Goal: Find specific page/section: Find specific page/section

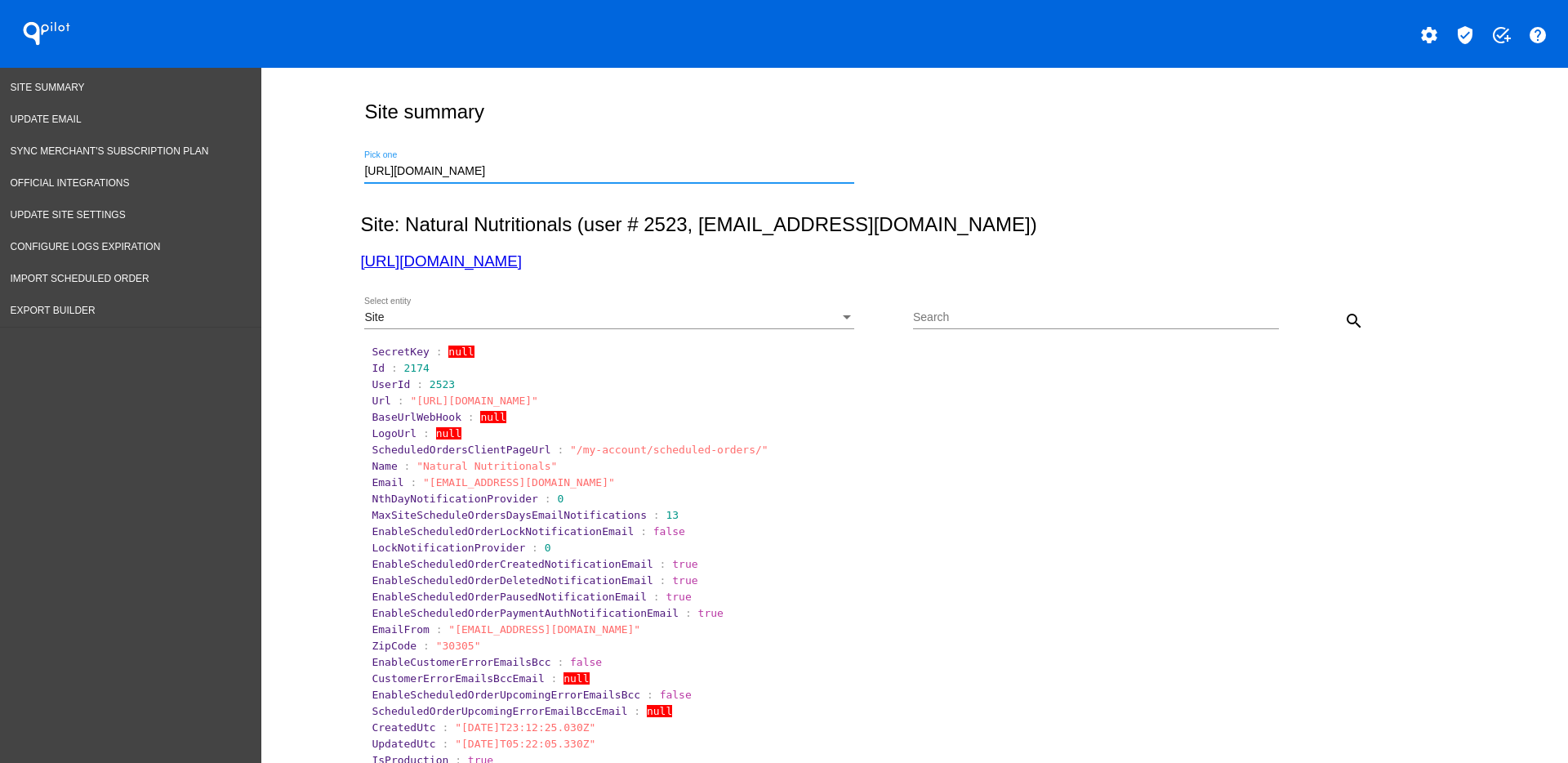
drag, startPoint x: 589, startPoint y: 171, endPoint x: 277, endPoint y: 160, distance: 312.2
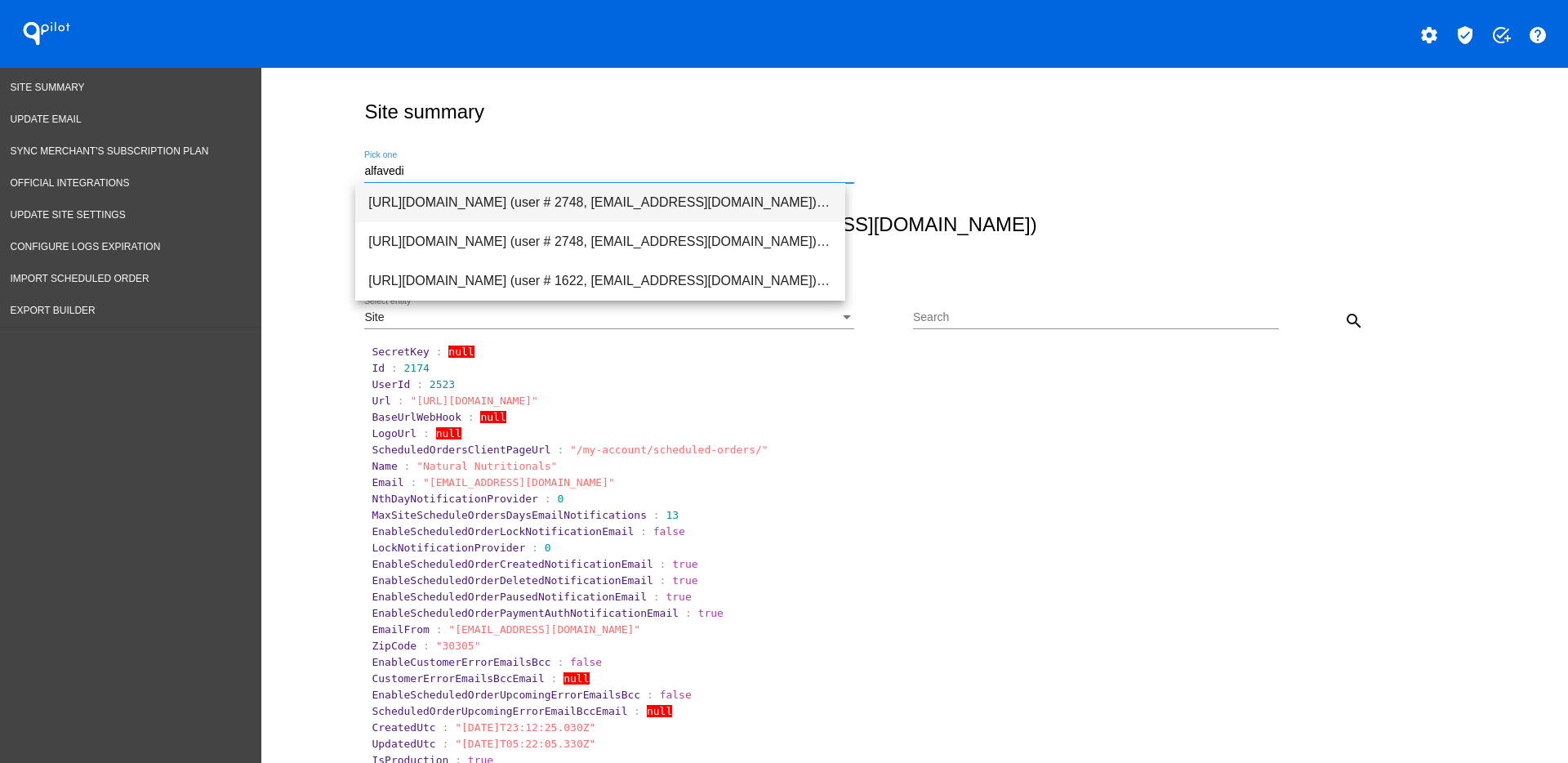
click at [615, 215] on span "[URL][DOMAIN_NAME] (user # 2748, [EMAIL_ADDRESS][DOMAIN_NAME]) - Test" at bounding box center [600, 202] width 464 height 39
type input "[URL][DOMAIN_NAME] (user # 2748, [EMAIL_ADDRESS][DOMAIN_NAME]) - Test"
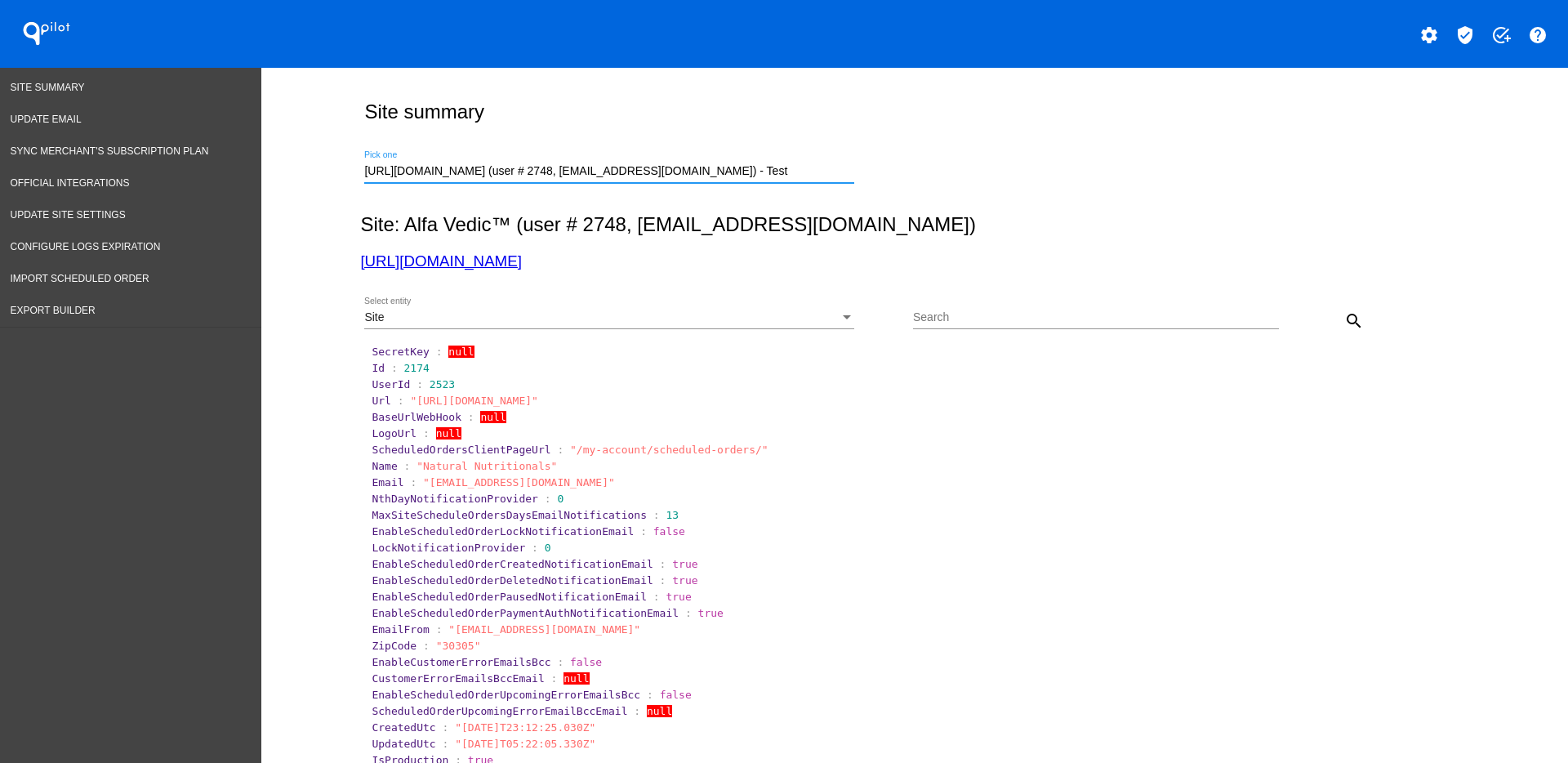
click at [627, 331] on div "Site Select entity" at bounding box center [609, 320] width 490 height 46
click at [621, 322] on div "Site" at bounding box center [602, 317] width 476 height 13
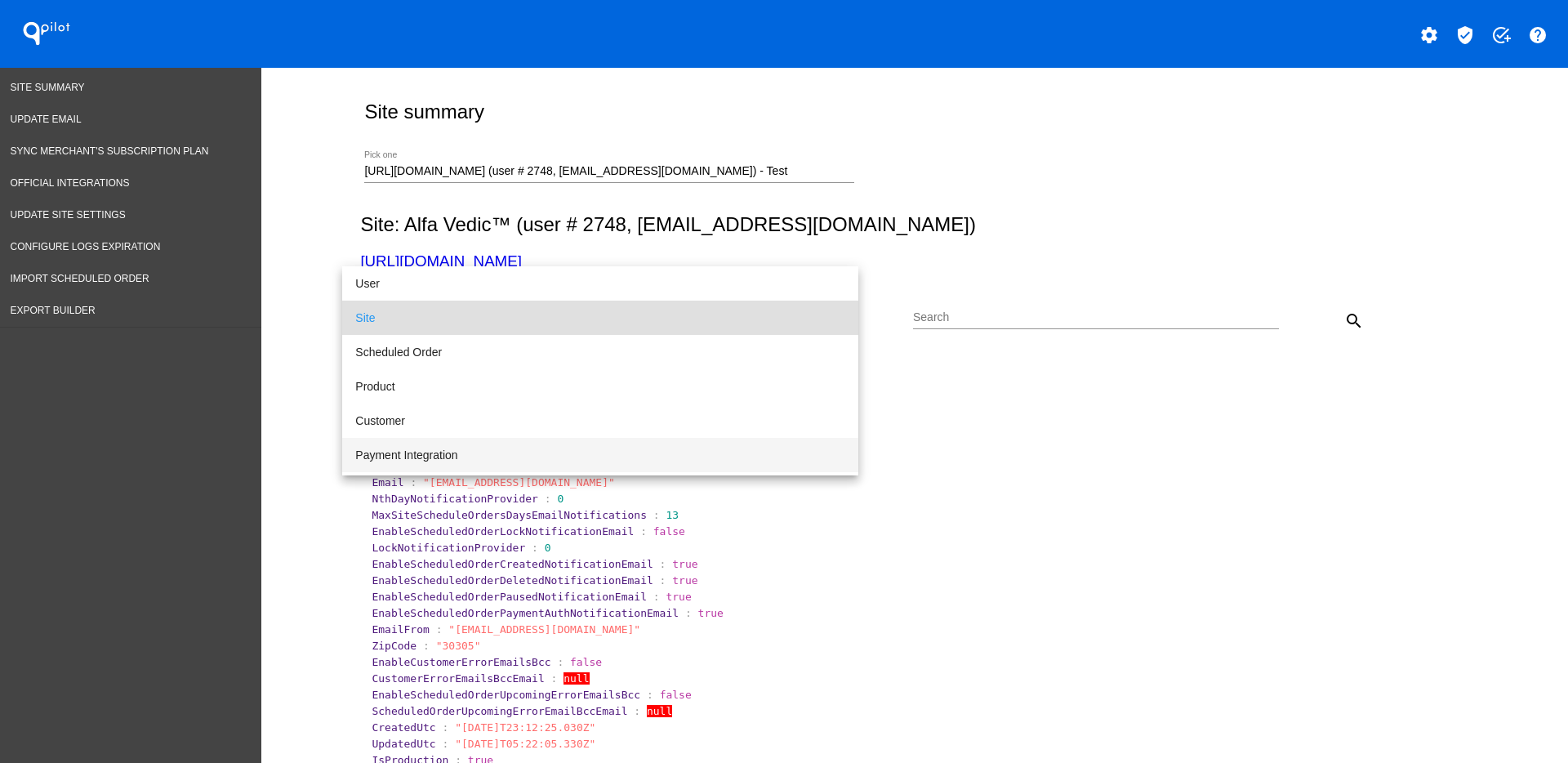
click at [571, 450] on span "Payment Integration" at bounding box center [600, 455] width 490 height 34
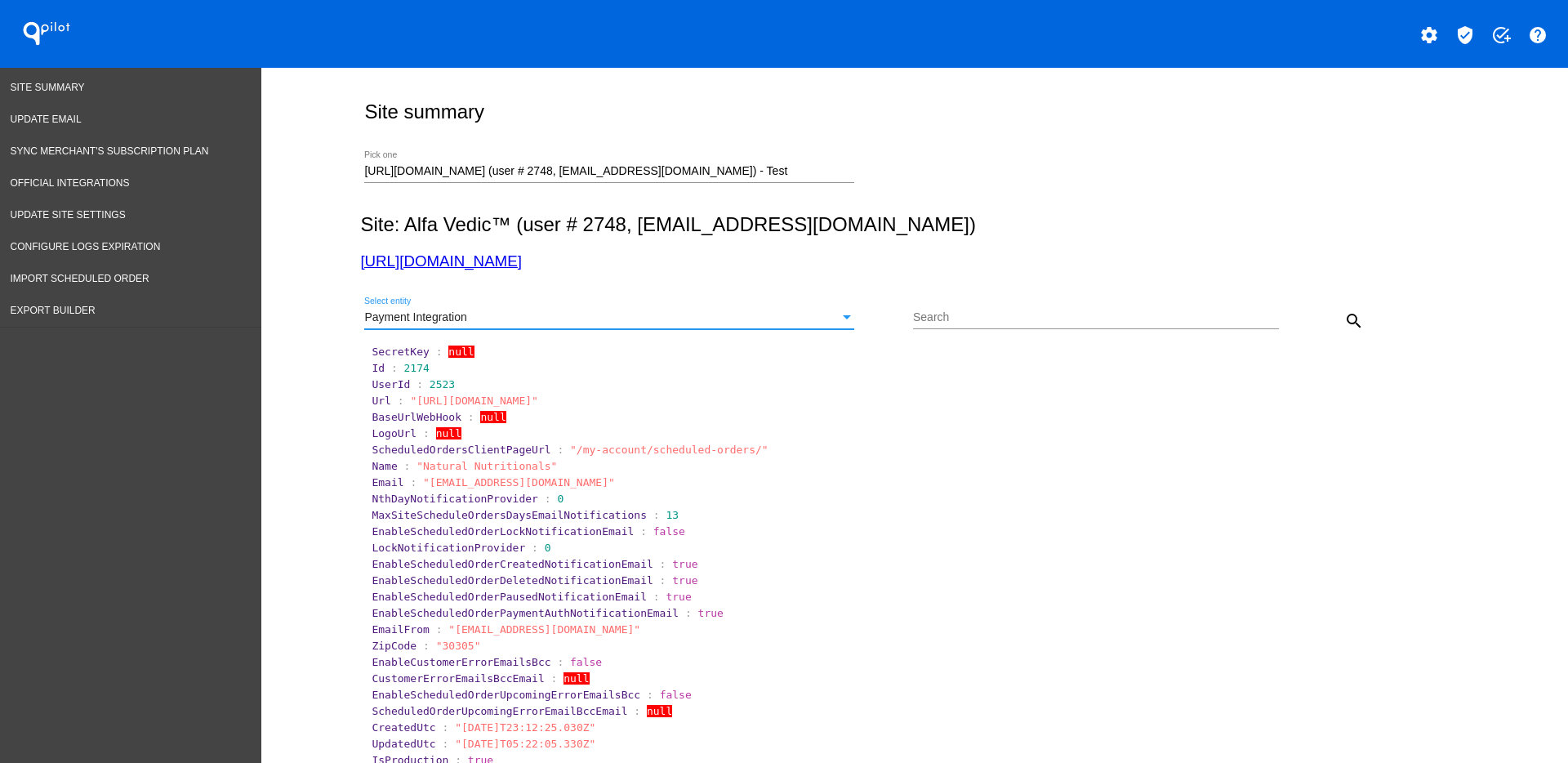
drag, startPoint x: 1318, startPoint y: 325, endPoint x: 1334, endPoint y: 317, distance: 17.9
click at [1324, 325] on div "search" at bounding box center [1325, 320] width 91 height 33
click at [1353, 310] on button "search" at bounding box center [1355, 320] width 33 height 33
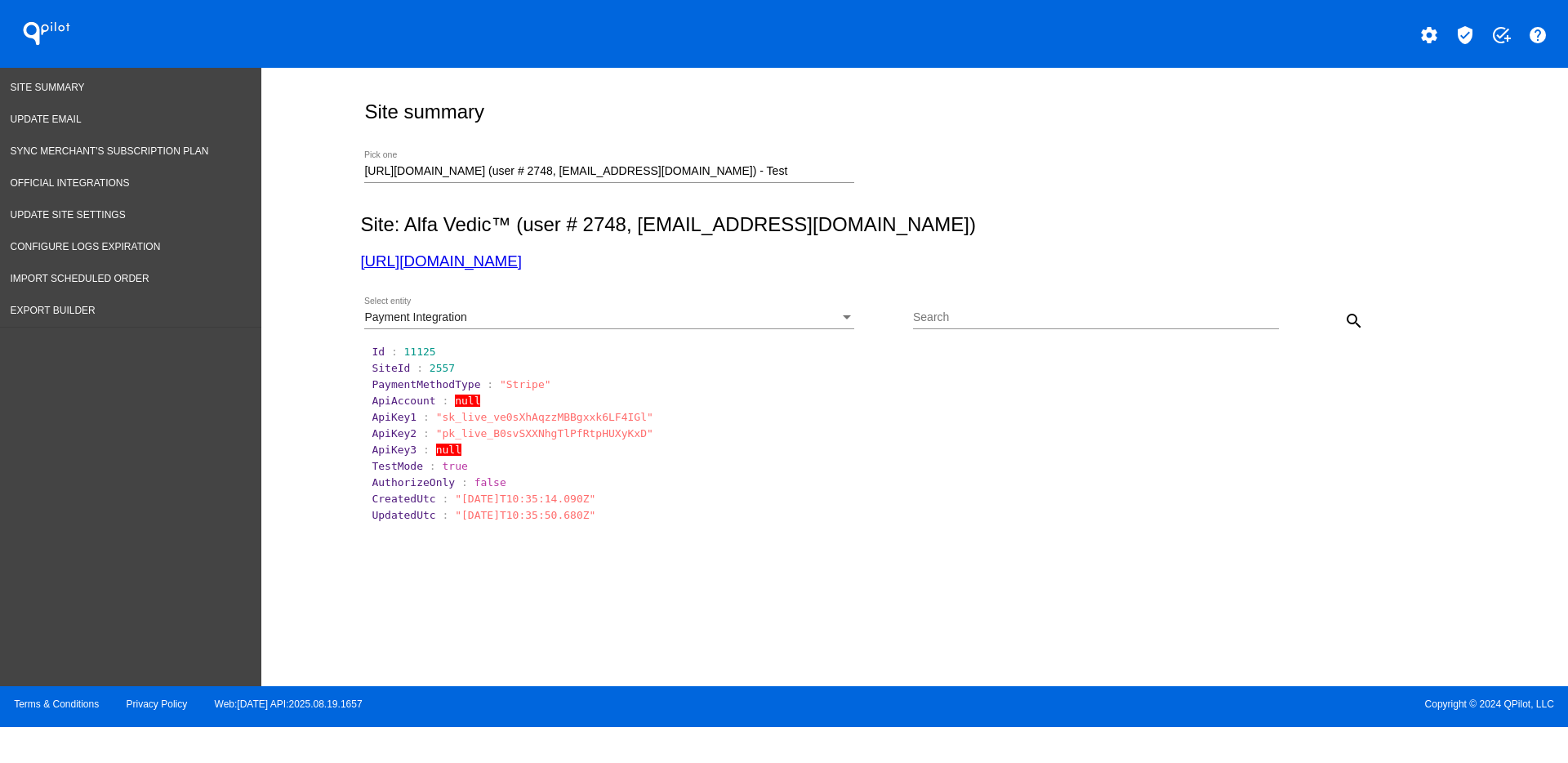
click at [614, 316] on div "Payment Integration" at bounding box center [602, 317] width 476 height 13
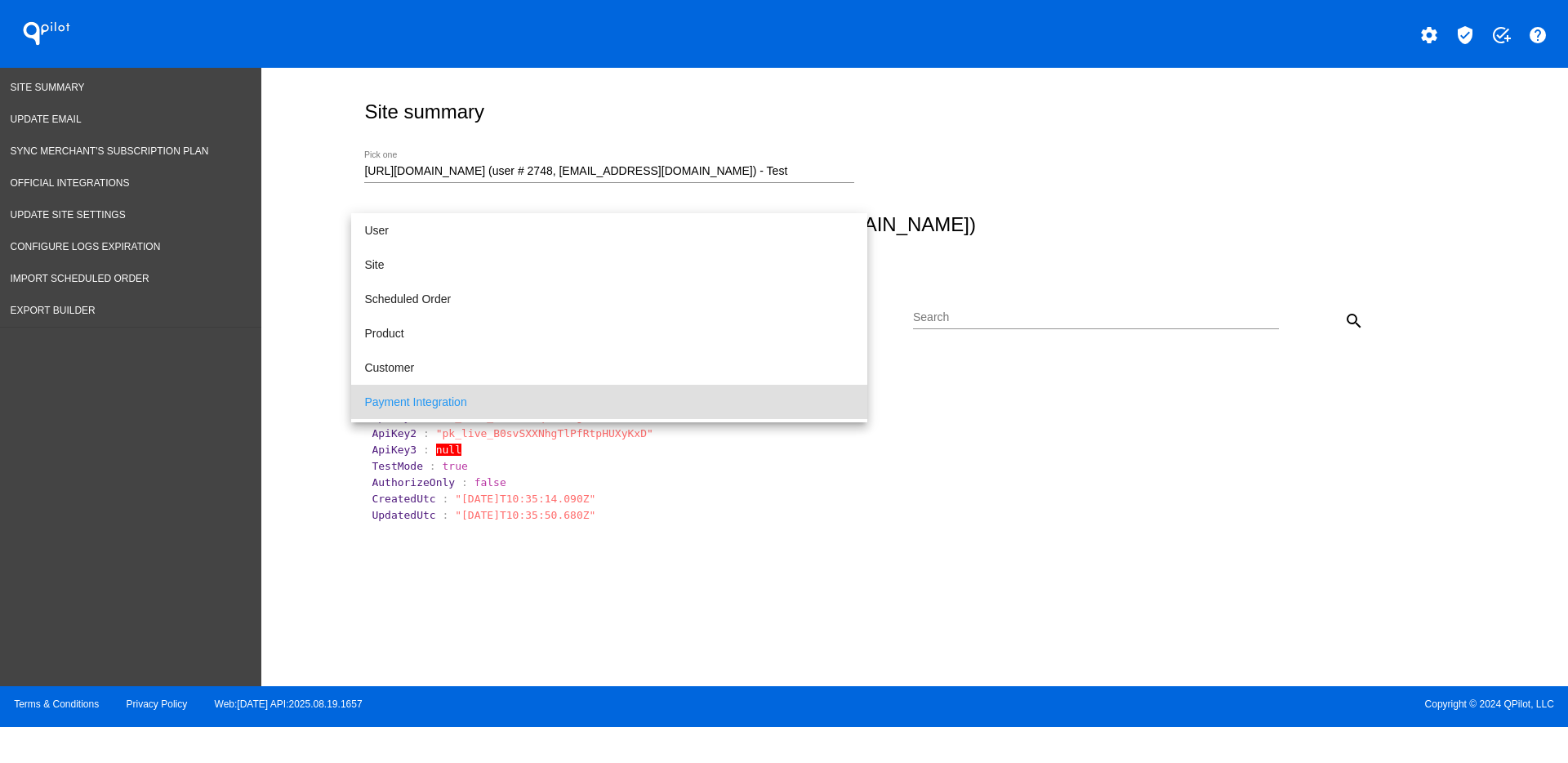
click at [974, 208] on div at bounding box center [784, 382] width 1568 height 763
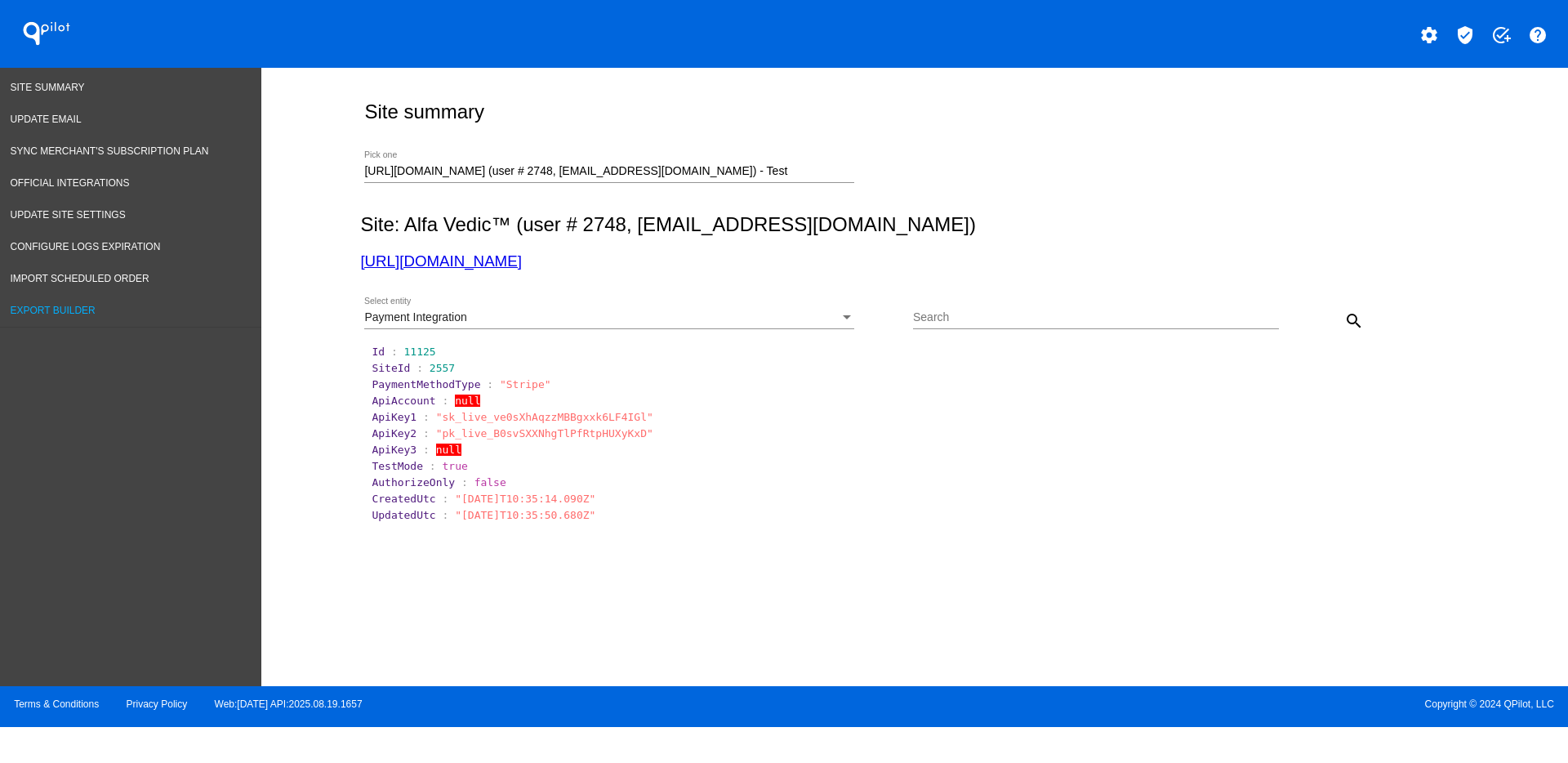
click at [61, 320] on link "Export Builder" at bounding box center [130, 310] width 261 height 32
